Goal: Information Seeking & Learning: Learn about a topic

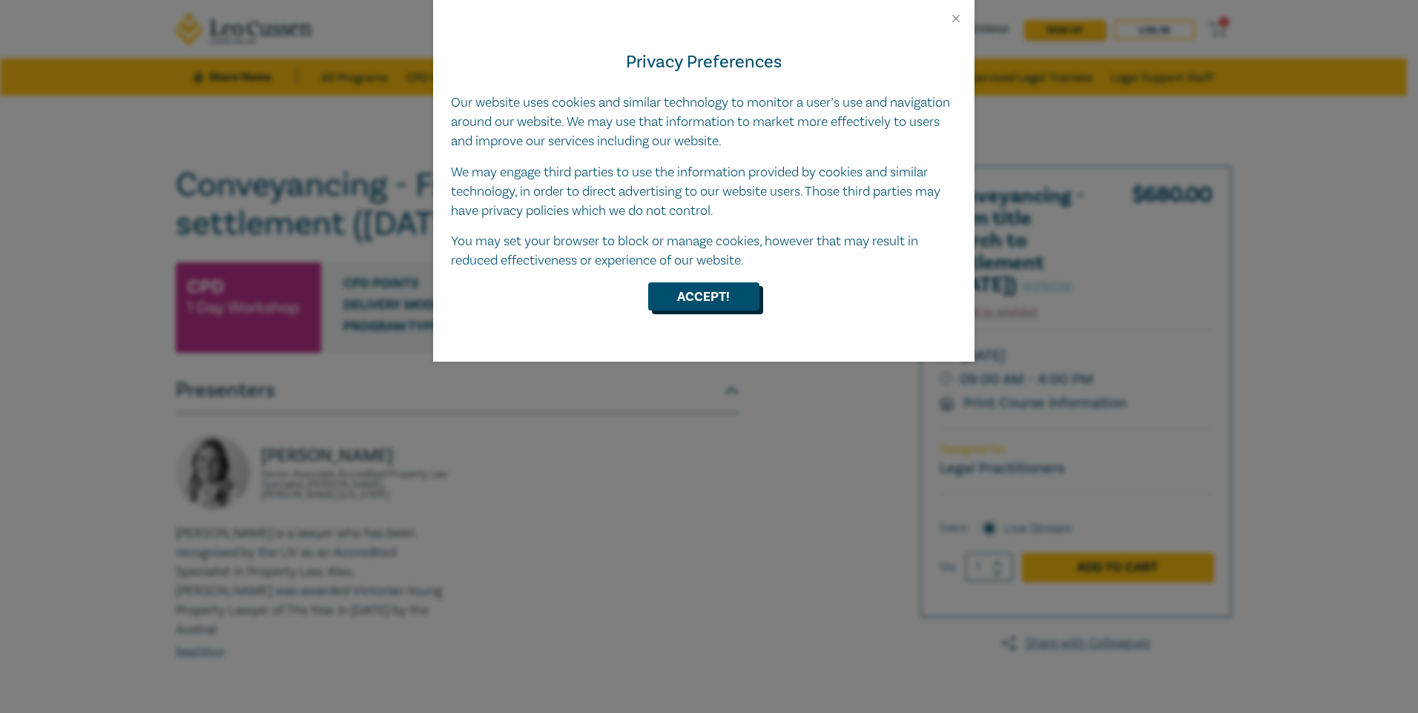
click at [693, 306] on button "Accept!" at bounding box center [703, 297] width 111 height 28
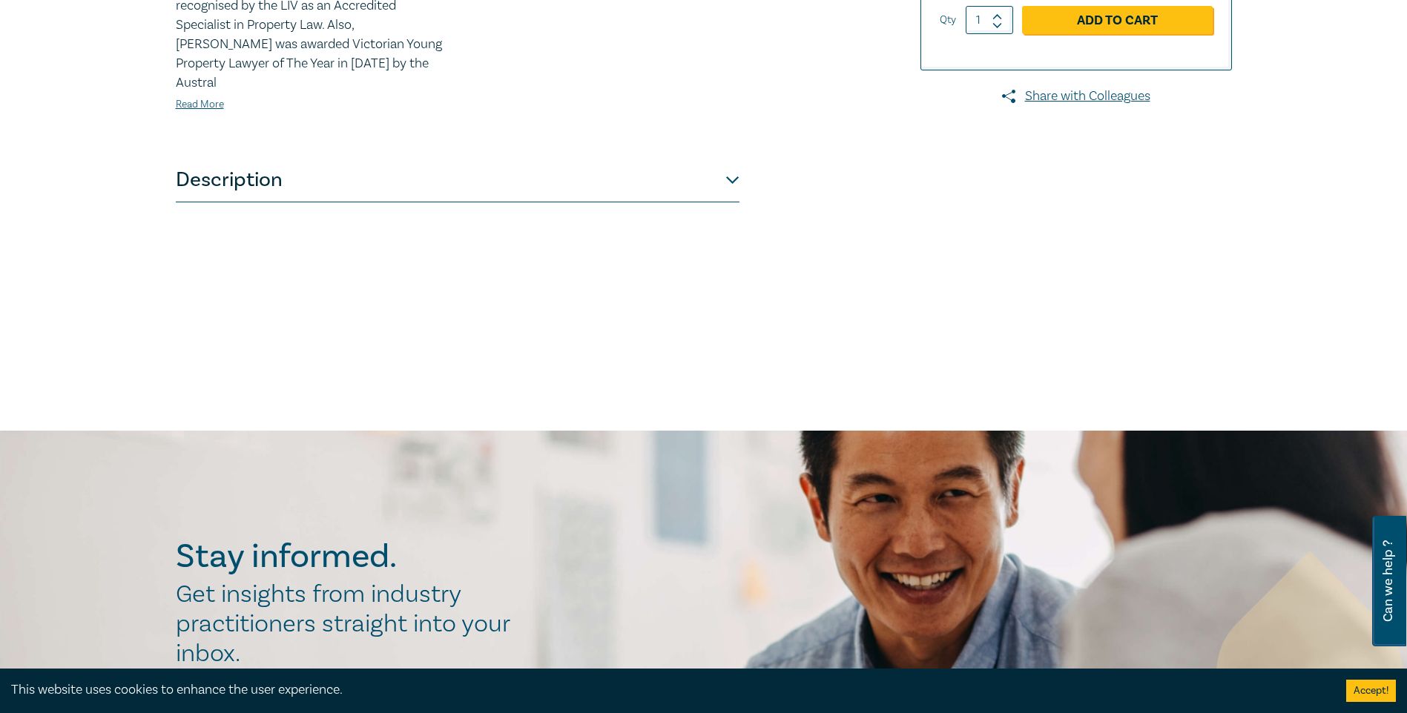
scroll to position [245, 0]
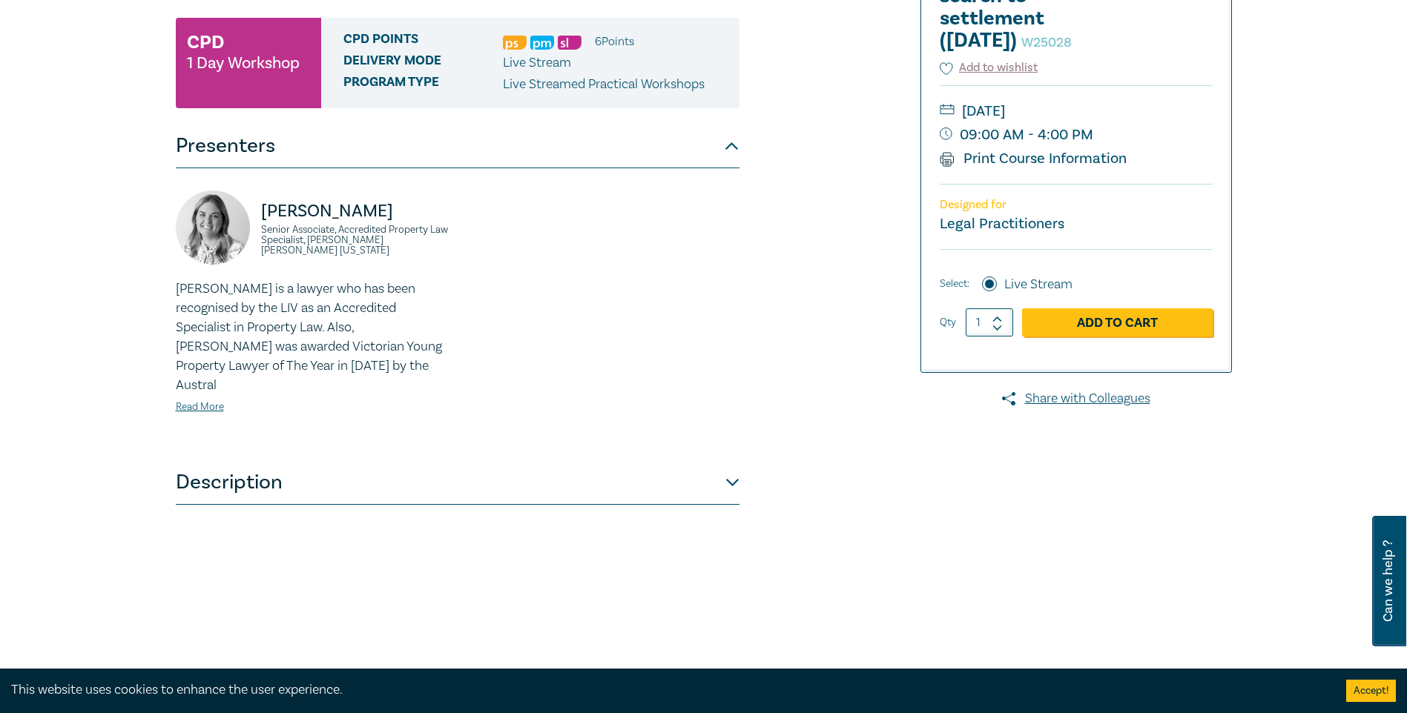
click at [324, 465] on button "Description" at bounding box center [458, 482] width 564 height 44
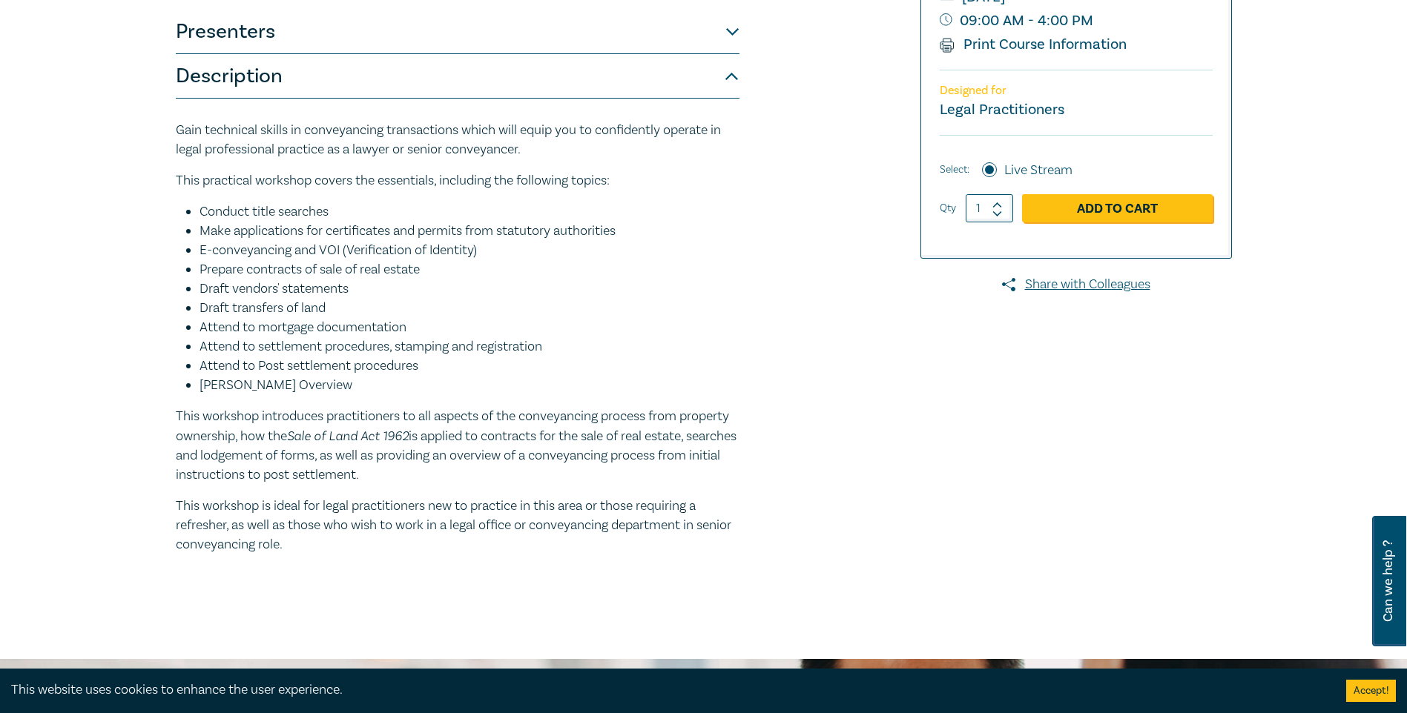
scroll to position [393, 0]
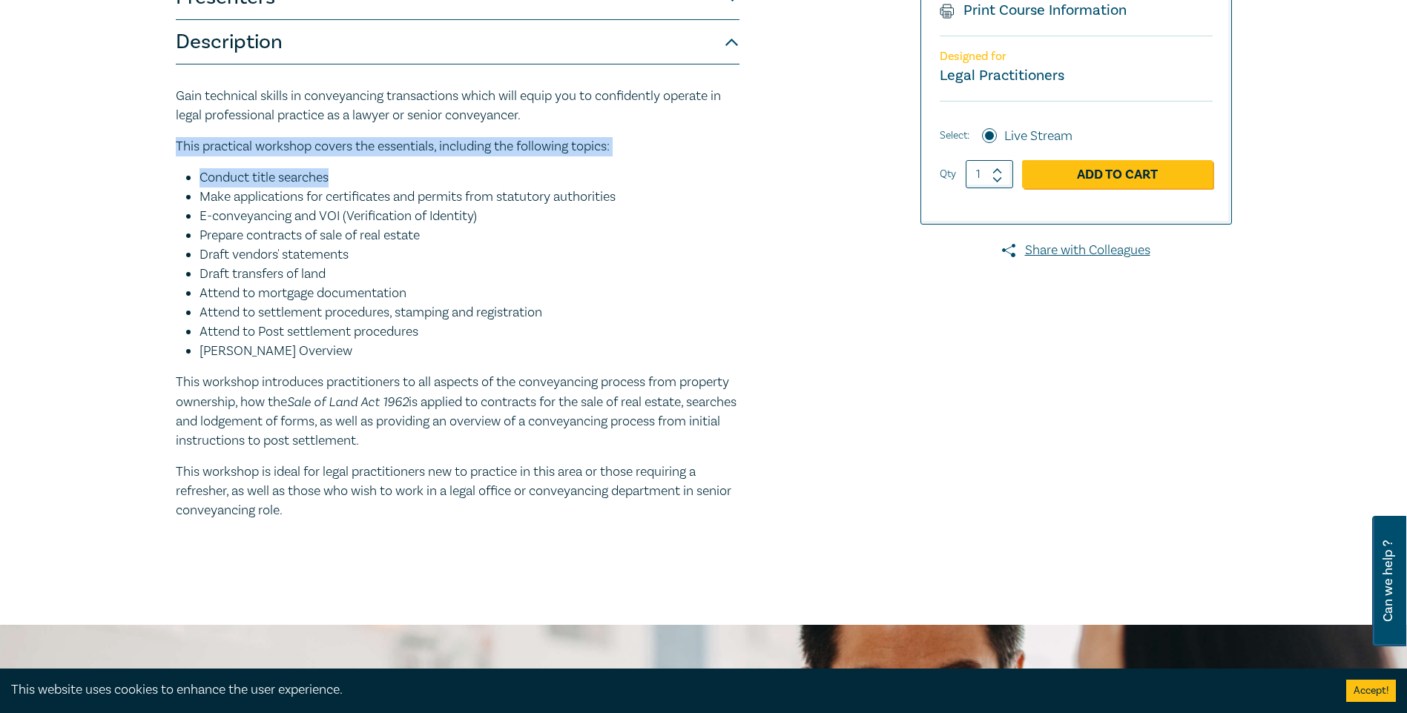
drag, startPoint x: 171, startPoint y: 147, endPoint x: 503, endPoint y: 166, distance: 332.7
click at [503, 166] on div "Conveyancing - From title search to settlement ([DATE]) W25028 CPD 1 Day Worksh…" at bounding box center [525, 164] width 716 height 782
drag, startPoint x: 503, startPoint y: 166, endPoint x: 339, endPoint y: 179, distance: 164.4
click at [339, 179] on li "Conduct title searches" at bounding box center [469, 177] width 540 height 19
click at [217, 182] on li "Conduct title searches" at bounding box center [469, 177] width 540 height 19
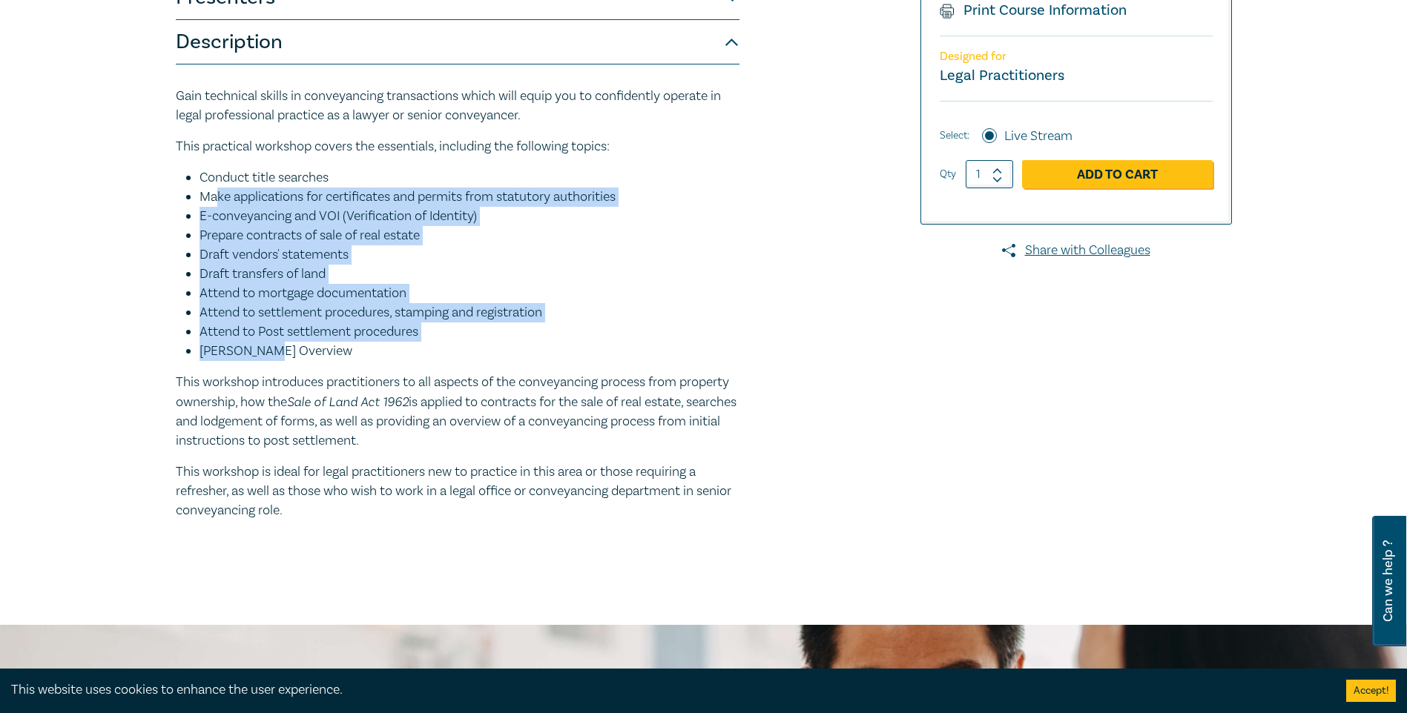
drag, startPoint x: 215, startPoint y: 199, endPoint x: 272, endPoint y: 345, distance: 156.8
click at [272, 345] on ul "Conduct title searches Make applications for certificates and permits from stat…" at bounding box center [458, 264] width 564 height 193
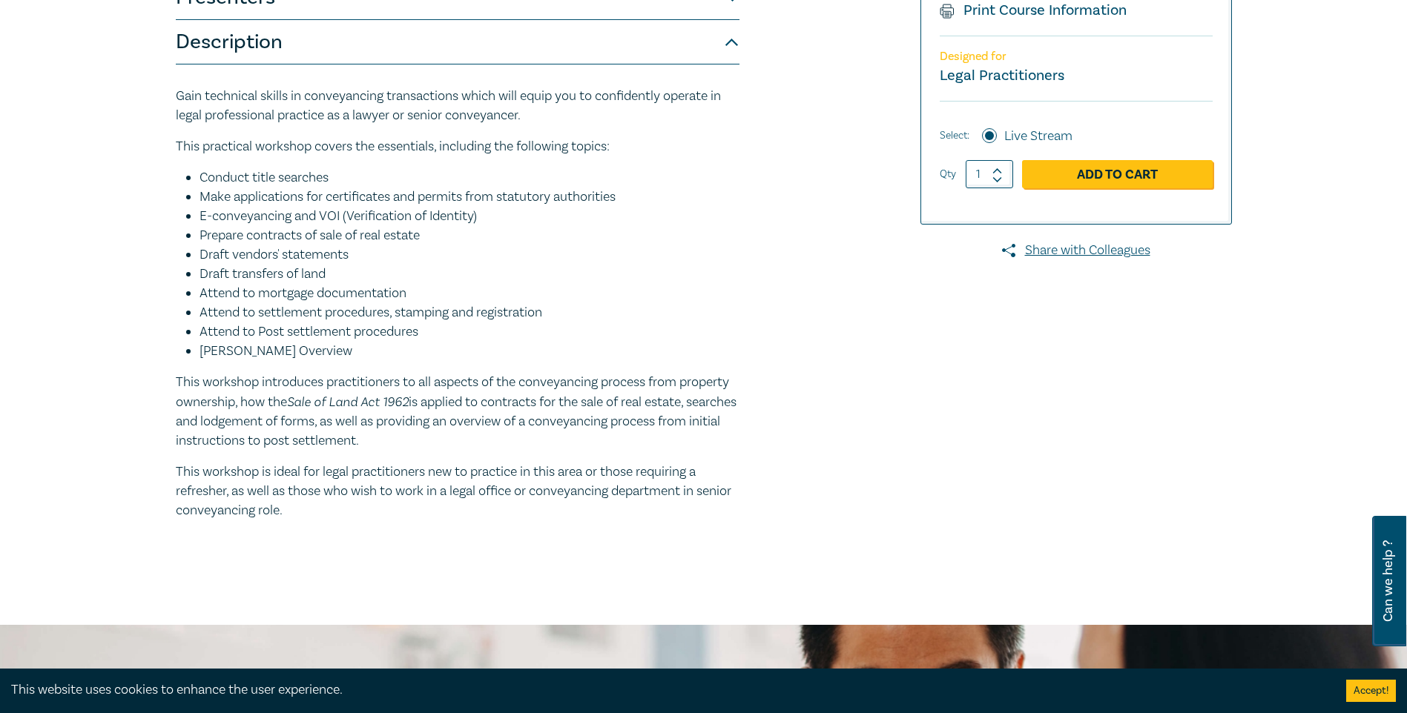
click at [279, 345] on li "[PERSON_NAME] Overview" at bounding box center [469, 351] width 540 height 19
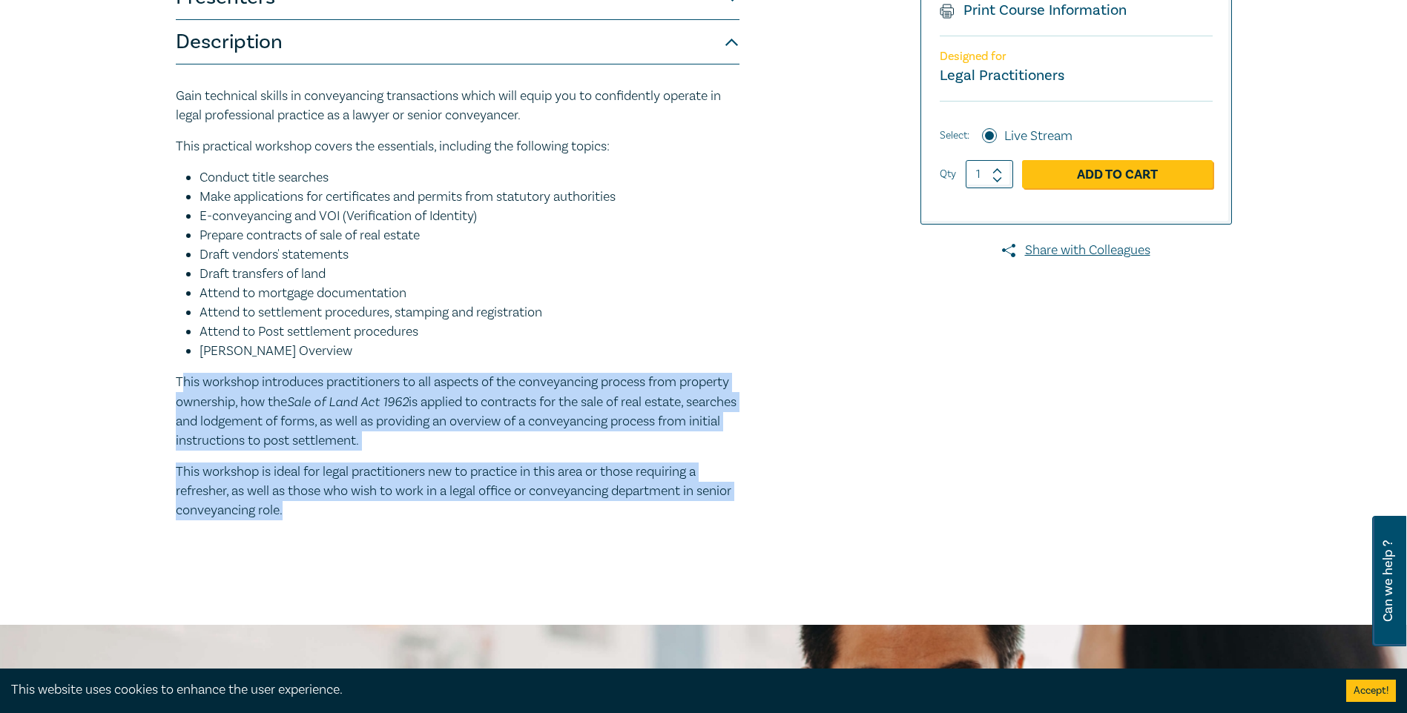
drag, startPoint x: 184, startPoint y: 385, endPoint x: 680, endPoint y: 510, distance: 511.6
click at [680, 510] on div "Gain technical skills in conveyancing transactions which will equip you to conf…" at bounding box center [458, 304] width 564 height 434
click at [680, 510] on p "This workshop is ideal for legal practitioners new to practice in this area or …" at bounding box center [458, 492] width 564 height 58
drag, startPoint x: 317, startPoint y: 514, endPoint x: 40, endPoint y: 369, distance: 312.8
click at [40, 369] on div "Conveyancing - From title search to settlement ([DATE]) W25028 CPD 1 Day Worksh…" at bounding box center [703, 164] width 1407 height 922
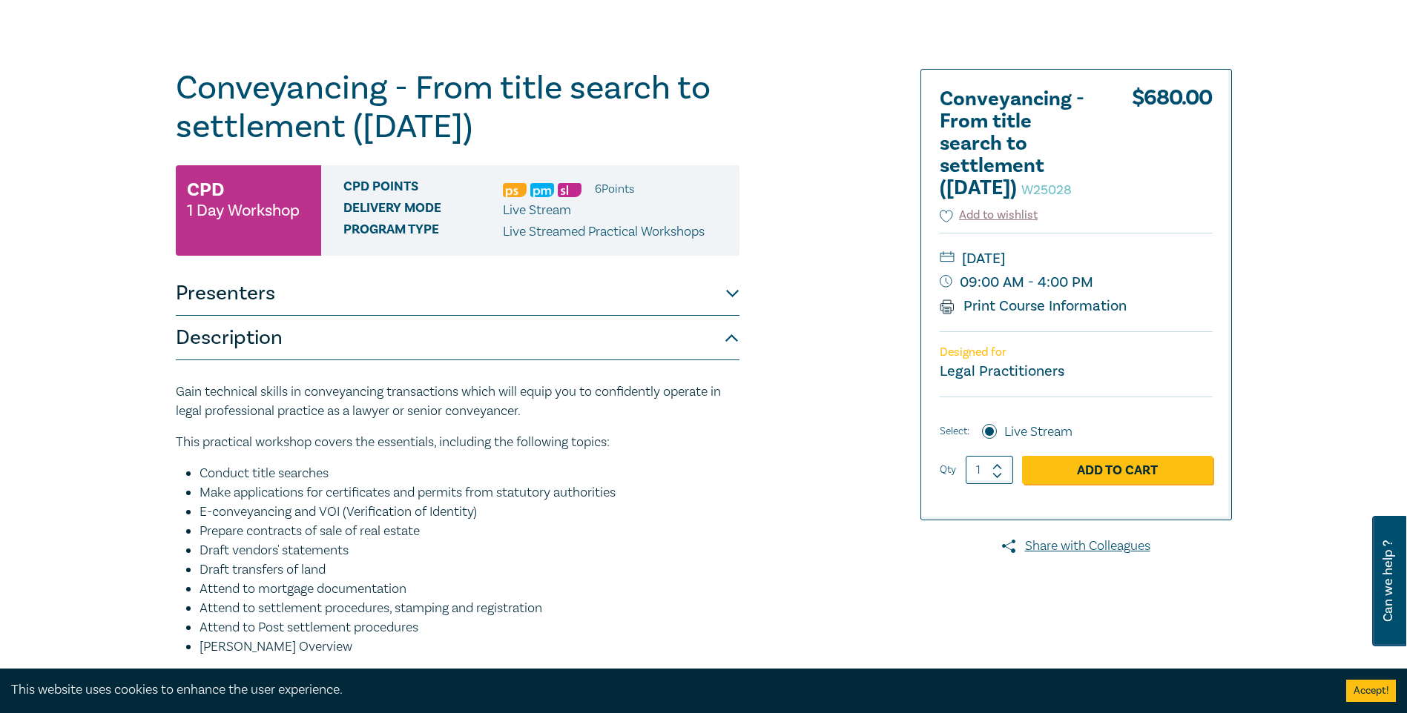
scroll to position [0, 0]
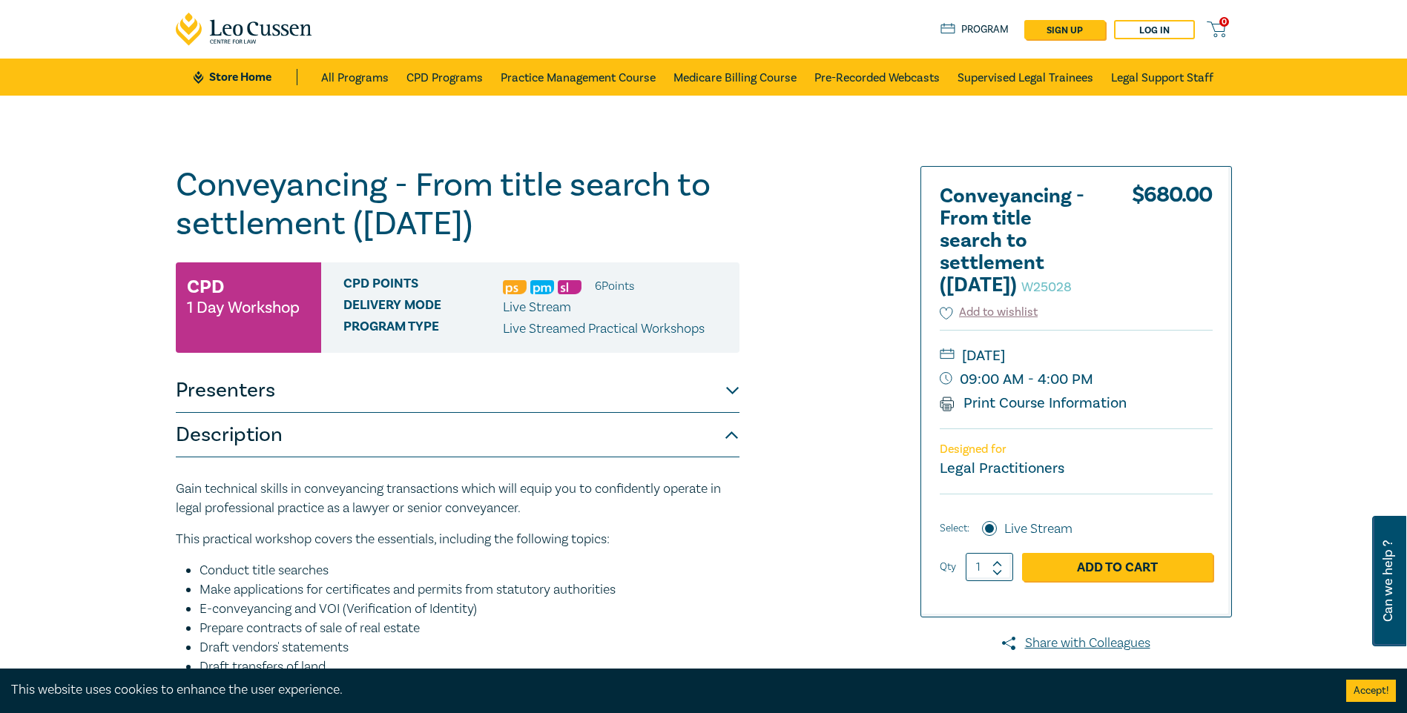
click at [839, 499] on div "Conveyancing - From title search to settlement ([DATE]) W25028 CPD 1 Day Worksh…" at bounding box center [525, 557] width 716 height 782
